Goal: Task Accomplishment & Management: Complete application form

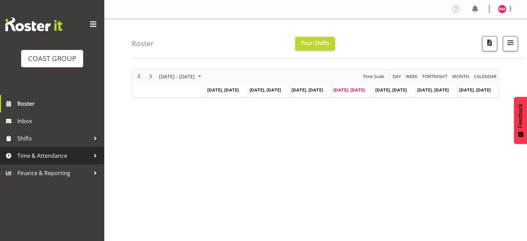
click at [51, 157] on span "Time & Attendance" at bounding box center [53, 155] width 73 height 10
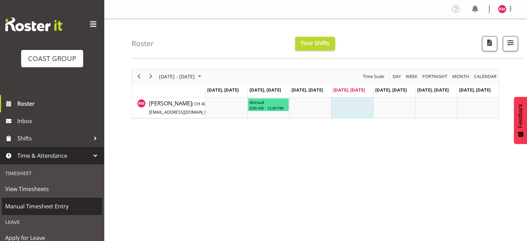
click at [31, 209] on span "Manual Timesheet Entry" at bounding box center [52, 206] width 94 height 10
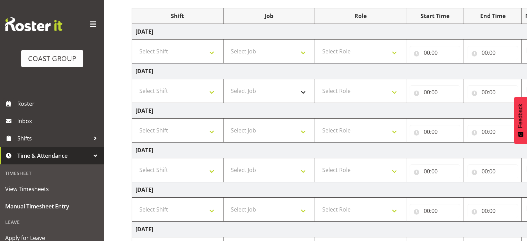
scroll to position [69, 0]
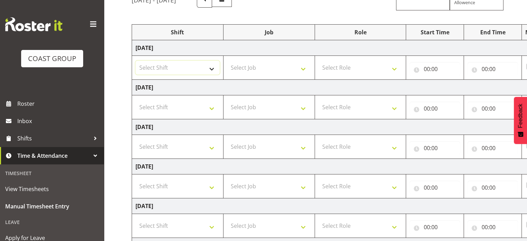
click at [208, 70] on select "Select Shift CHC SIGN ADMIN (LEAVE ALONE, DONT MAKE INACTIVE) DW CHC ARK WORK D…" at bounding box center [178, 68] width 84 height 14
click at [115, 37] on div "Manual Timesheets [DATE] - [DATE] MEA - Meal Allowance AWA - Away Allowence Shi…" at bounding box center [315, 152] width 423 height 406
click at [210, 66] on select "Select Shift CHC SIGN ADMIN (LEAVE ALONE, DONT MAKE INACTIVE) DW CHC ARK WORK D…" at bounding box center [178, 68] width 84 height 14
select select "62215"
click at [136, 61] on select "Select Shift CHC SIGN ADMIN (LEAVE ALONE, DONT MAKE INACTIVE) DW CHC ARK WORK D…" at bounding box center [178, 68] width 84 height 14
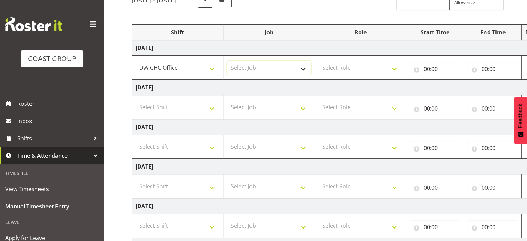
drag, startPoint x: 255, startPoint y: 68, endPoint x: 260, endPoint y: 73, distance: 7.1
click at [255, 68] on select "Select Job 1 Carlton Events 1 Carlton Hamilton 1 Carlton Wellington 1 EHS WAREH…" at bounding box center [269, 68] width 84 height 14
select select "9476"
click at [227, 61] on select "Select Job 1 Carlton Events 1 Carlton Hamilton 1 Carlton Wellington 1 EHS WAREH…" at bounding box center [269, 68] width 84 height 14
click at [355, 69] on select "Select Role INSTALLER DW" at bounding box center [361, 68] width 84 height 14
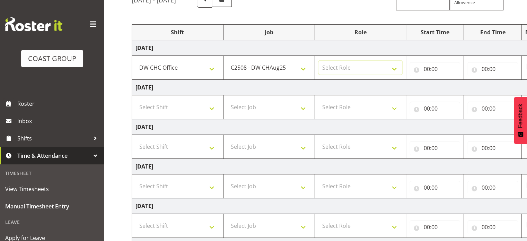
select select "219"
click at [319, 61] on select "Select Role INSTALLER DW" at bounding box center [361, 68] width 84 height 14
click at [281, 111] on select "Select Job 1 Carlton Events 1 Carlton Hamilton 1 Carlton Wellington 1 EHS WAREH…" at bounding box center [269, 107] width 84 height 14
select select "9476"
click at [227, 100] on select "Select Job 1 Carlton Events 1 Carlton Hamilton 1 Carlton Wellington 1 EHS WAREH…" at bounding box center [269, 107] width 84 height 14
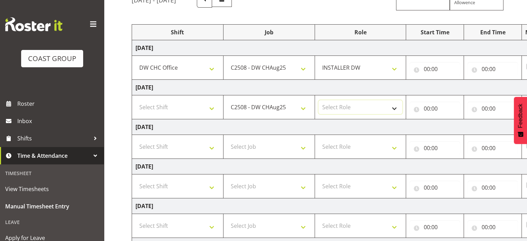
click at [350, 101] on select "Select Role INSTALLER DW" at bounding box center [361, 107] width 84 height 14
select select "219"
click at [319, 100] on select "Select Role INSTALLER DW" at bounding box center [361, 107] width 84 height 14
click at [188, 108] on select "Select Shift CHC SIGN ADMIN (LEAVE ALONE, DONT MAKE INACTIVE) DW CHC ARK WORK D…" at bounding box center [178, 107] width 84 height 14
select select "62215"
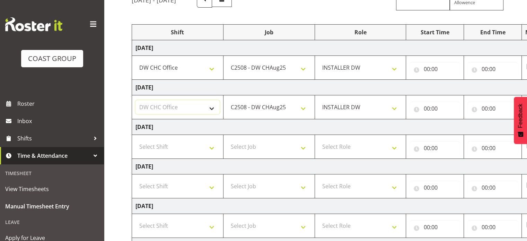
click at [136, 100] on select "Select Shift CHC SIGN ADMIN (LEAVE ALONE, DONT MAKE INACTIVE) DW CHC ARK WORK D…" at bounding box center [178, 107] width 84 height 14
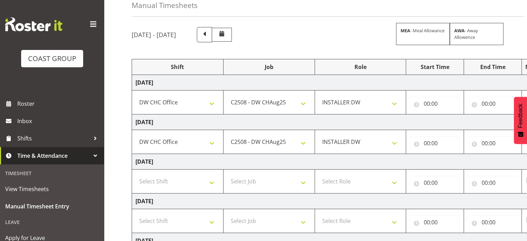
click at [440, 94] on div "00:00 00 01 02 03 04 05 06 07 08 09 10 11 12 13 14 15 16 17 18 19 20 21 22 23 :…" at bounding box center [435, 102] width 51 height 17
click at [444, 102] on input "00:00" at bounding box center [435, 104] width 51 height 14
click at [455, 119] on select "00 01 02 03 04 05 06 07 08 09 10 11 12 13 14 15 16 17 18 19 20 21 22 23" at bounding box center [457, 122] width 16 height 14
select select "8"
click at [449, 115] on select "00 01 02 03 04 05 06 07 08 09 10 11 12 13 14 15 16 17 18 19 20 21 22 23" at bounding box center [457, 122] width 16 height 14
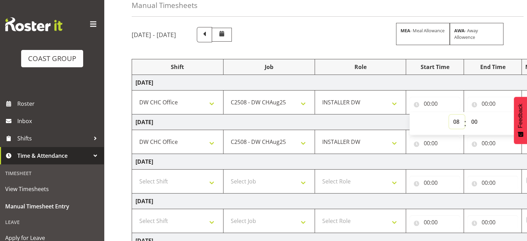
type input "08:00"
drag, startPoint x: 473, startPoint y: 119, endPoint x: 472, endPoint y: 115, distance: 4.3
click at [473, 119] on select "00 01 02 03 04 05 06 07 08 09 10 11 12 13 14 15 16 17 18 19 20 21 22 23 24 25 2…" at bounding box center [475, 122] width 16 height 14
select select "15"
click at [467, 115] on select "00 01 02 03 04 05 06 07 08 09 10 11 12 13 14 15 16 17 18 19 20 21 22 23 24 25 2…" at bounding box center [475, 122] width 16 height 14
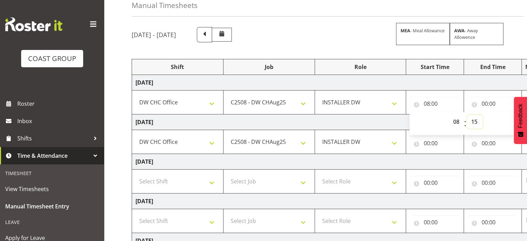
type input "08:15"
click at [489, 97] on input "00:00" at bounding box center [493, 104] width 51 height 14
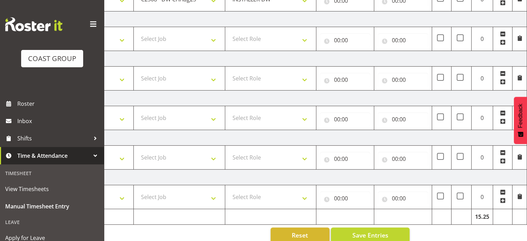
scroll to position [84, 0]
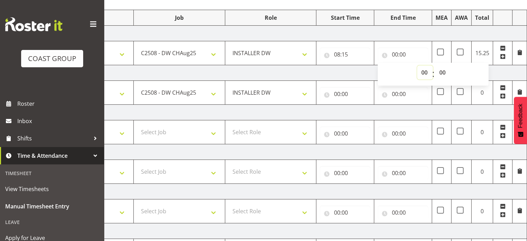
click at [425, 71] on select "00 01 02 03 04 05 06 07 08 09 10 11 12 13 14 15 16 17 18 19 20 21 22 23" at bounding box center [425, 73] width 16 height 14
select select "18"
click at [417, 66] on select "00 01 02 03 04 05 06 07 08 09 10 11 12 13 14 15 16 17 18 19 20 21 22 23" at bounding box center [425, 73] width 16 height 14
type input "18:00"
click at [443, 72] on select "00 01 02 03 04 05 06 07 08 09 10 11 12 13 14 15 16 17 18 19 20 21 22 23 24 25 2…" at bounding box center [444, 73] width 16 height 14
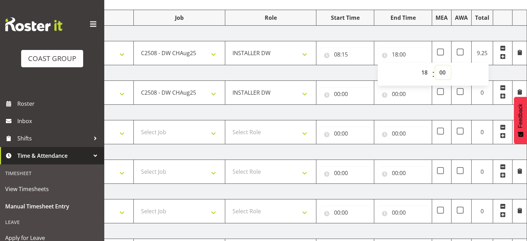
select select "30"
click at [436, 66] on select "00 01 02 03 04 05 06 07 08 09 10 11 12 13 14 15 16 17 18 19 20 21 22 23 24 25 2…" at bounding box center [444, 73] width 16 height 14
type input "18:30"
click at [298, 59] on select "INSTALLER DW" at bounding box center [271, 53] width 84 height 14
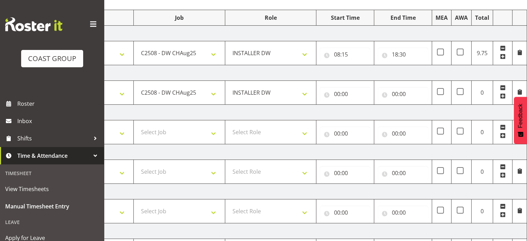
click at [350, 72] on td "Thursday 21st August 2025" at bounding box center [284, 73] width 485 height 16
click at [356, 97] on input "00:00" at bounding box center [345, 94] width 51 height 14
click at [366, 112] on select "00 01 02 03 04 05 06 07 08 09 10 11 12 13 14 15 16 17 18 19 20 21 22 23" at bounding box center [368, 112] width 16 height 14
select select "8"
click at [360, 105] on select "00 01 02 03 04 05 06 07 08 09 10 11 12 13 14 15 16 17 18 19 20 21 22 23" at bounding box center [368, 112] width 16 height 14
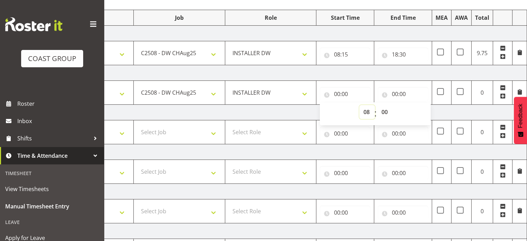
type input "08:00"
click at [385, 107] on select "00 01 02 03 04 05 06 07 08 09 10 11 12 13 14 15 16 17 18 19 20 21 22 23 24 25 2…" at bounding box center [386, 112] width 16 height 14
select select "30"
click at [378, 105] on select "00 01 02 03 04 05 06 07 08 09 10 11 12 13 14 15 16 17 18 19 20 21 22 23 24 25 2…" at bounding box center [386, 112] width 16 height 14
type input "08:30"
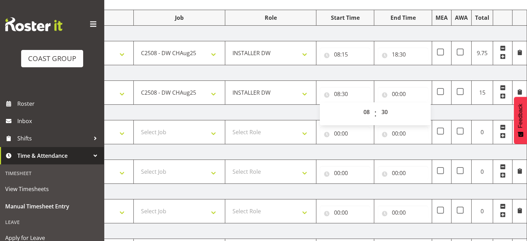
click at [405, 86] on div "00:00 00 01 02 03 04 05 06 07 08 09 10 11 12 13 14 15 16 17 18 19 20 21 22 23 :…" at bounding box center [403, 92] width 51 height 17
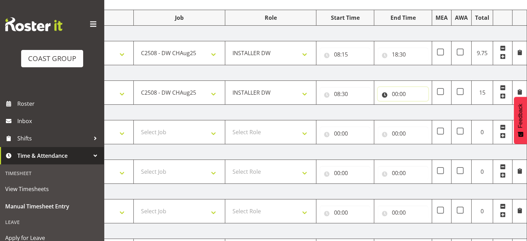
drag, startPoint x: 406, startPoint y: 87, endPoint x: 407, endPoint y: 93, distance: 5.2
click at [406, 90] on input "00:00" at bounding box center [403, 94] width 51 height 14
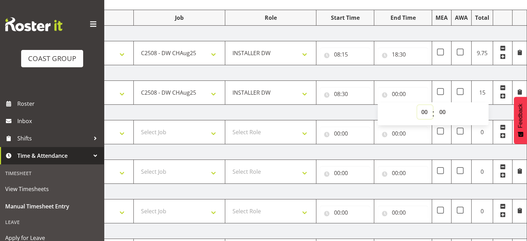
click at [422, 109] on select "00 01 02 03 04 05 06 07 08 09 10 11 12 13 14 15 16 17 18 19 20 21 22 23" at bounding box center [425, 112] width 16 height 14
select select "17"
click at [417, 105] on select "00 01 02 03 04 05 06 07 08 09 10 11 12 13 14 15 16 17 18 19 20 21 22 23" at bounding box center [425, 112] width 16 height 14
type input "17:00"
click at [443, 109] on select "00 01 02 03 04 05 06 07 08 09 10 11 12 13 14 15 16 17 18 19 20 21 22 23 24 25 2…" at bounding box center [444, 112] width 16 height 14
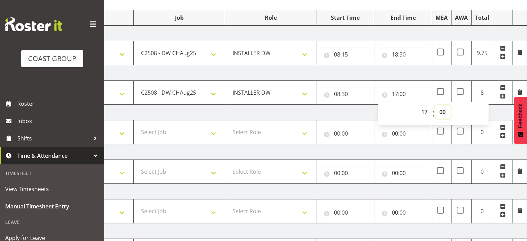
select select "45"
click at [436, 105] on select "00 01 02 03 04 05 06 07 08 09 10 11 12 13 14 15 16 17 18 19 20 21 22 23 24 25 2…" at bounding box center [444, 112] width 16 height 14
type input "17:45"
drag, startPoint x: 465, startPoint y: 75, endPoint x: 465, endPoint y: 83, distance: 7.3
click at [465, 75] on td "Thursday 21st August 2025" at bounding box center [284, 73] width 485 height 16
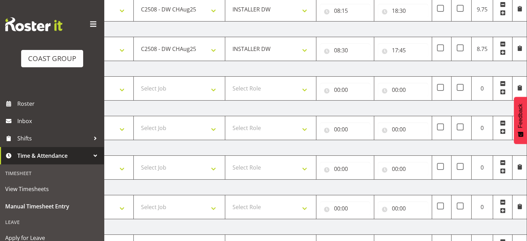
scroll to position [188, 0]
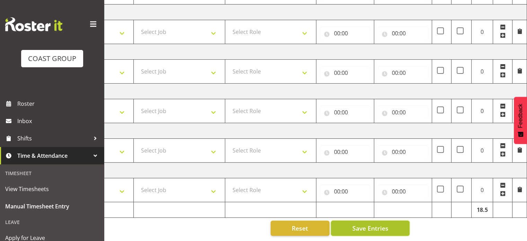
click at [390, 222] on button "Save Entries" at bounding box center [370, 228] width 79 height 15
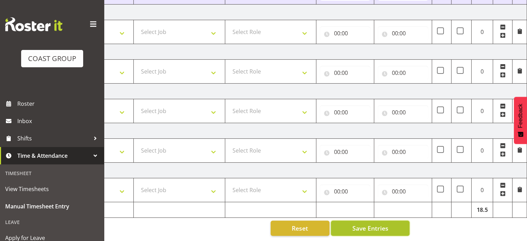
click at [396, 222] on button "Save Entries" at bounding box center [370, 228] width 79 height 15
